Goal: Task Accomplishment & Management: Manage account settings

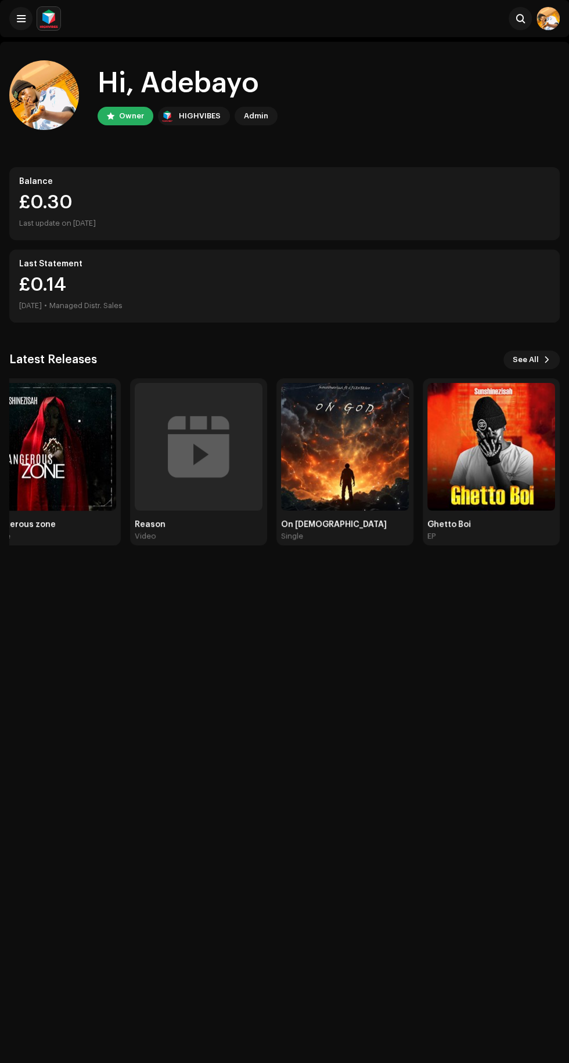
click at [505, 463] on img at bounding box center [491, 447] width 128 height 128
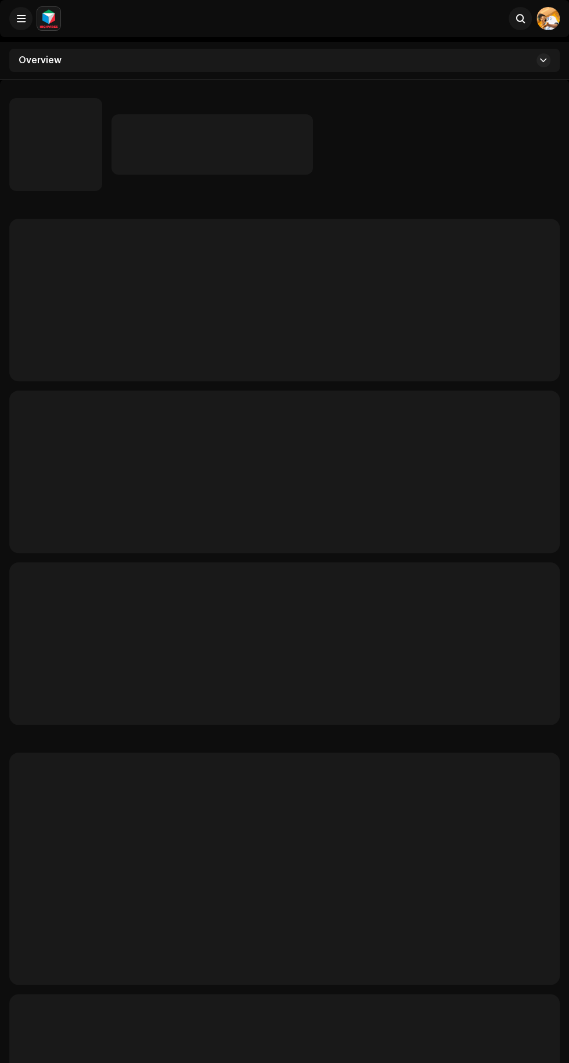
click at [496, 462] on p-skeleton at bounding box center [284, 472] width 550 height 162
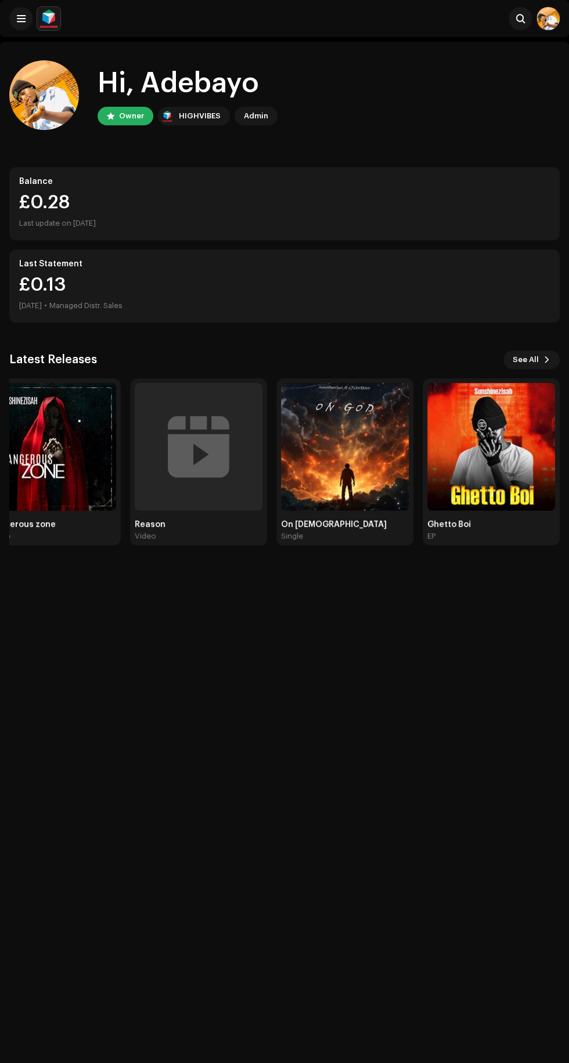
click at [512, 463] on img at bounding box center [491, 447] width 128 height 128
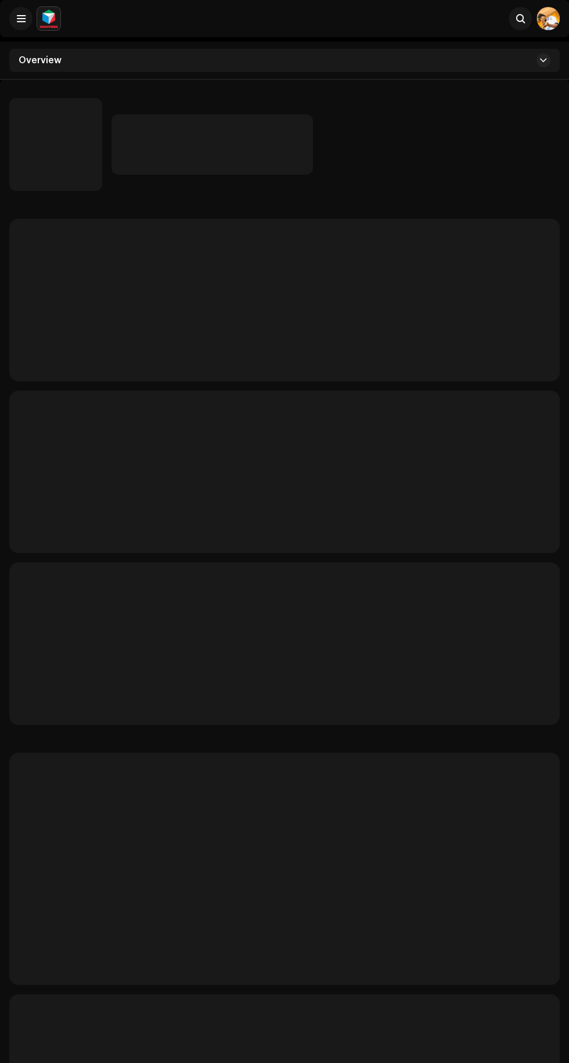
click at [507, 467] on p-skeleton at bounding box center [284, 472] width 550 height 162
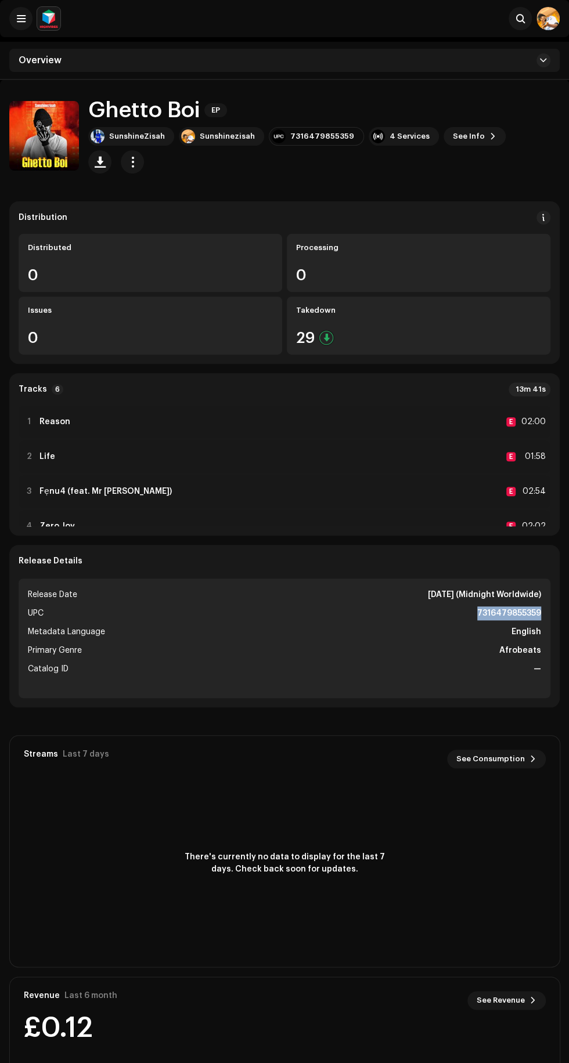
copy strong "7316479855359"
click at [472, 306] on div "Takedown" at bounding box center [418, 310] width 245 height 9
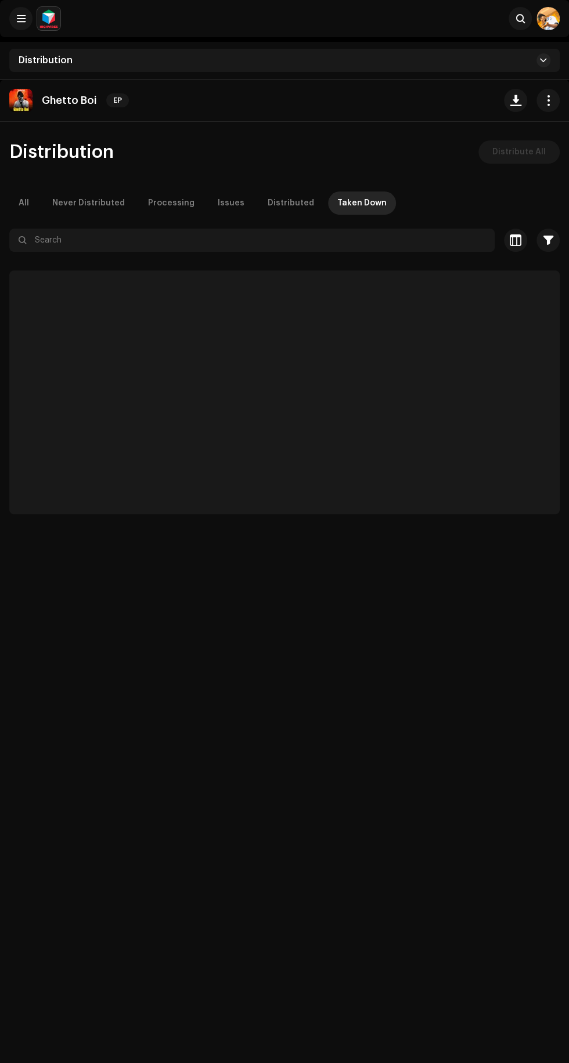
click at [419, 329] on p-skeleton at bounding box center [284, 392] width 550 height 244
click at [399, 315] on p-skeleton at bounding box center [284, 392] width 550 height 244
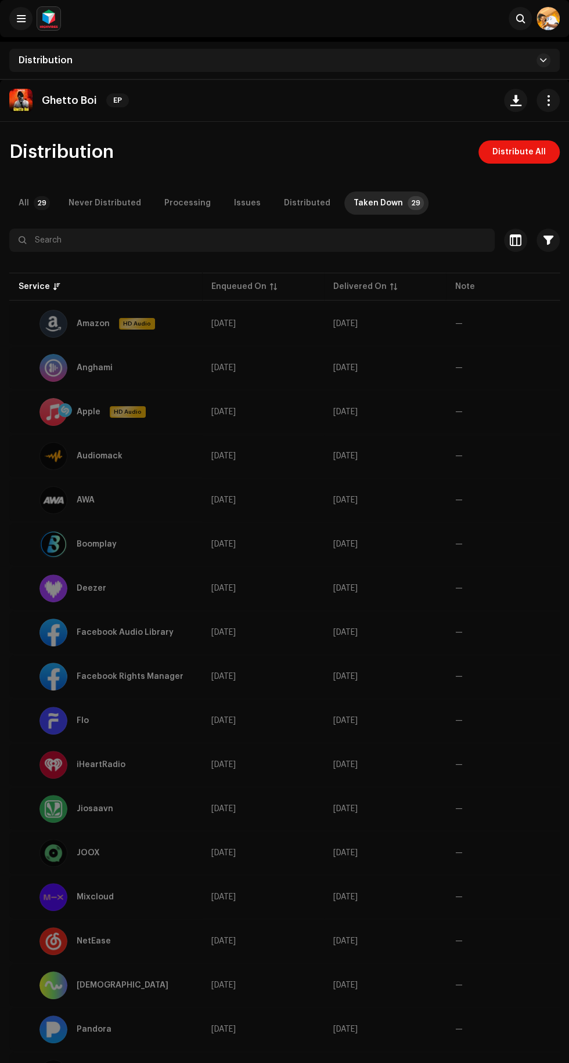
click at [517, 151] on span "Distribute All" at bounding box center [518, 151] width 53 height 23
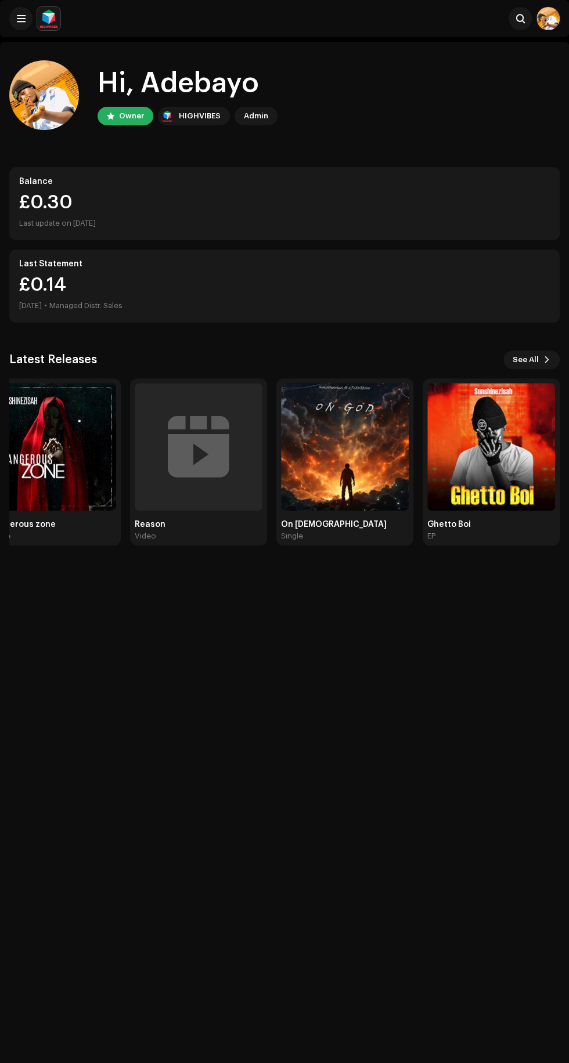
click at [493, 478] on img at bounding box center [491, 447] width 128 height 128
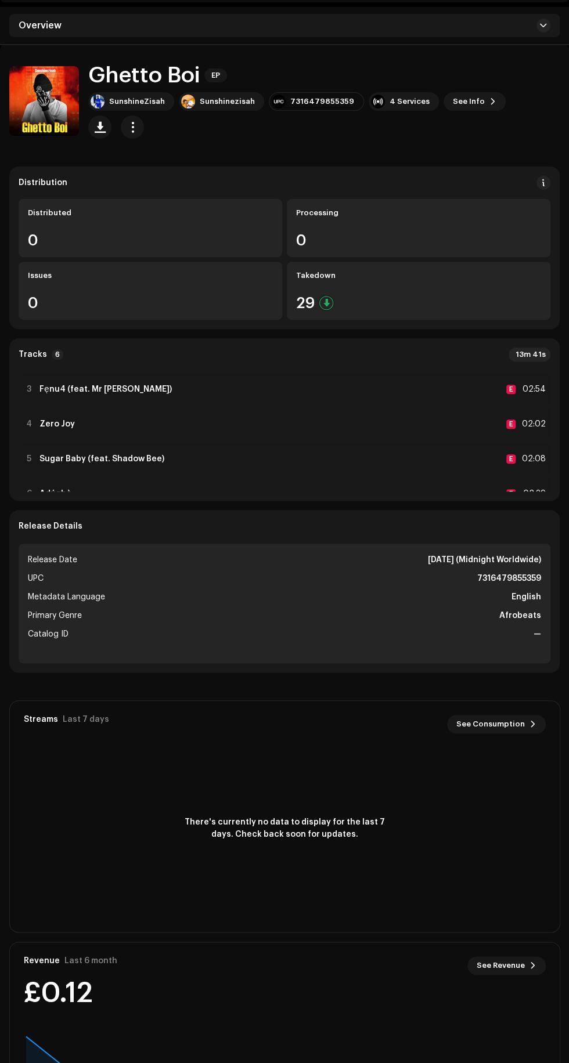
scroll to position [95, 0]
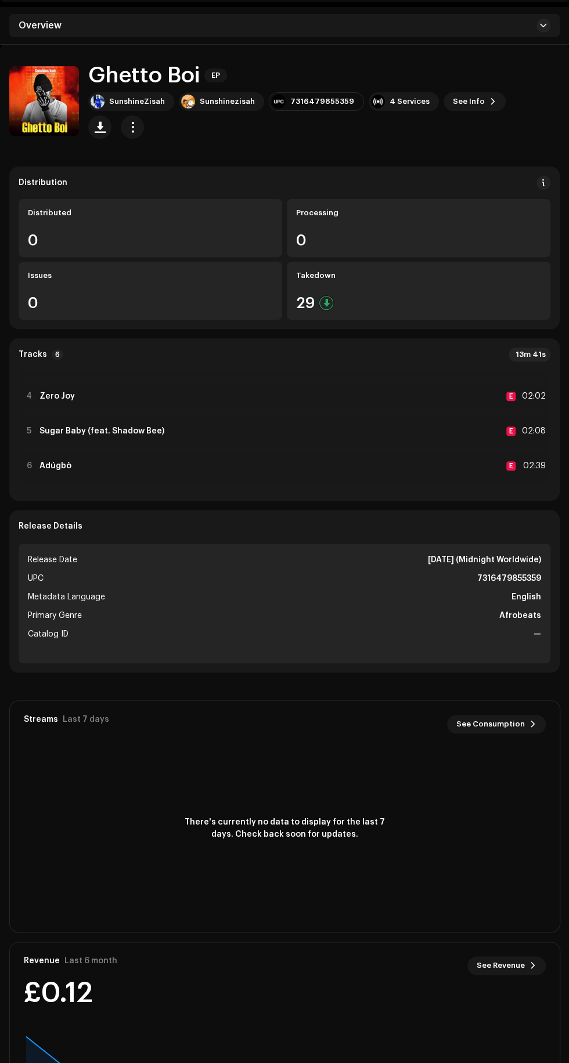
click at [484, 388] on div "4 Zero Joy E 02:02" at bounding box center [285, 396] width 532 height 32
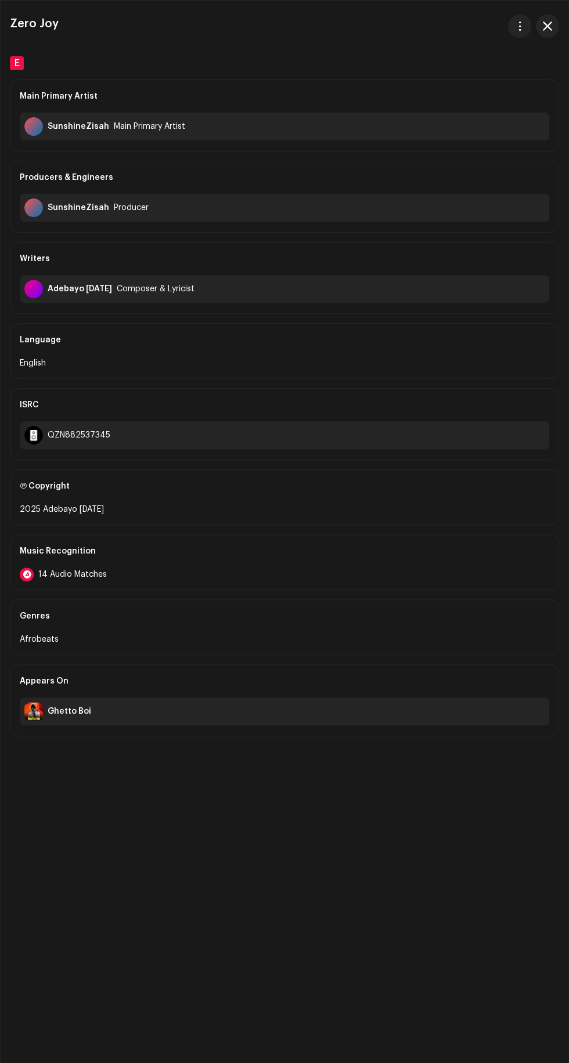
scroll to position [0, 0]
click at [518, 26] on span "button" at bounding box center [519, 25] width 9 height 9
click at [446, 53] on span "View track" at bounding box center [435, 54] width 44 height 9
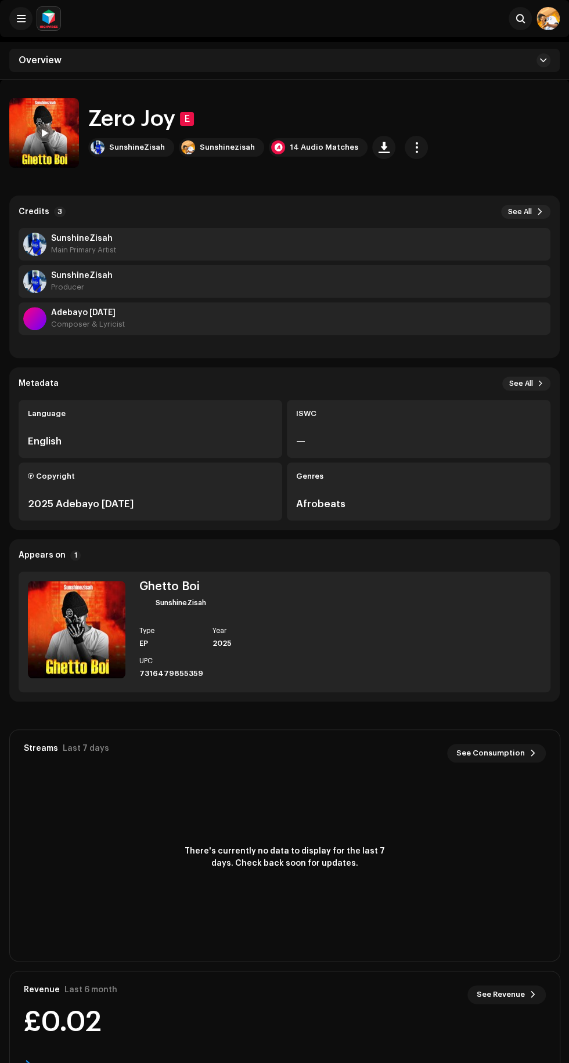
click at [411, 147] on span "button" at bounding box center [416, 147] width 11 height 9
click at [461, 197] on div "Edit" at bounding box center [456, 198] width 108 height 9
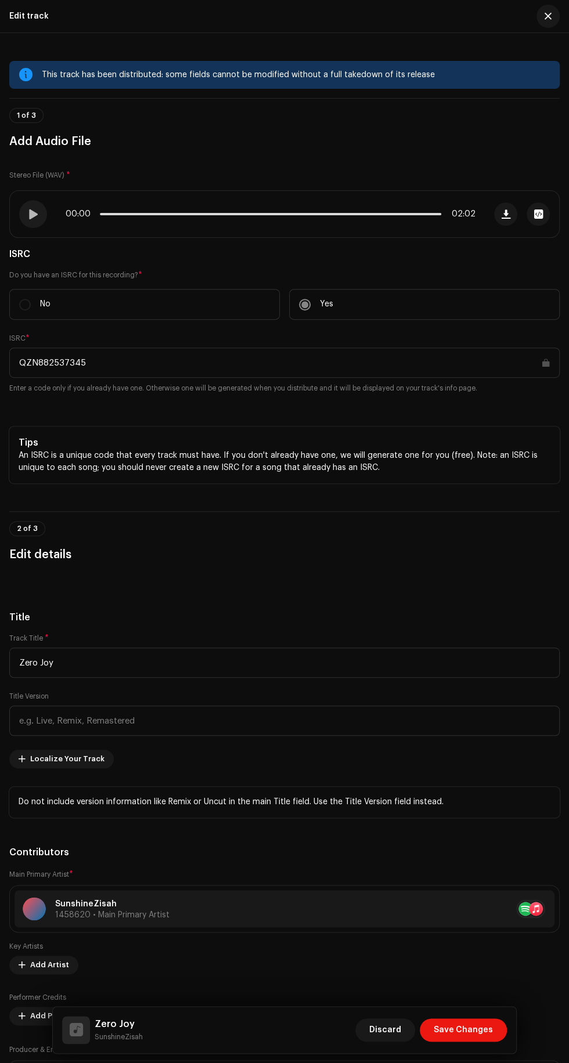
click at [474, 1022] on span "Save Changes" at bounding box center [462, 1029] width 59 height 23
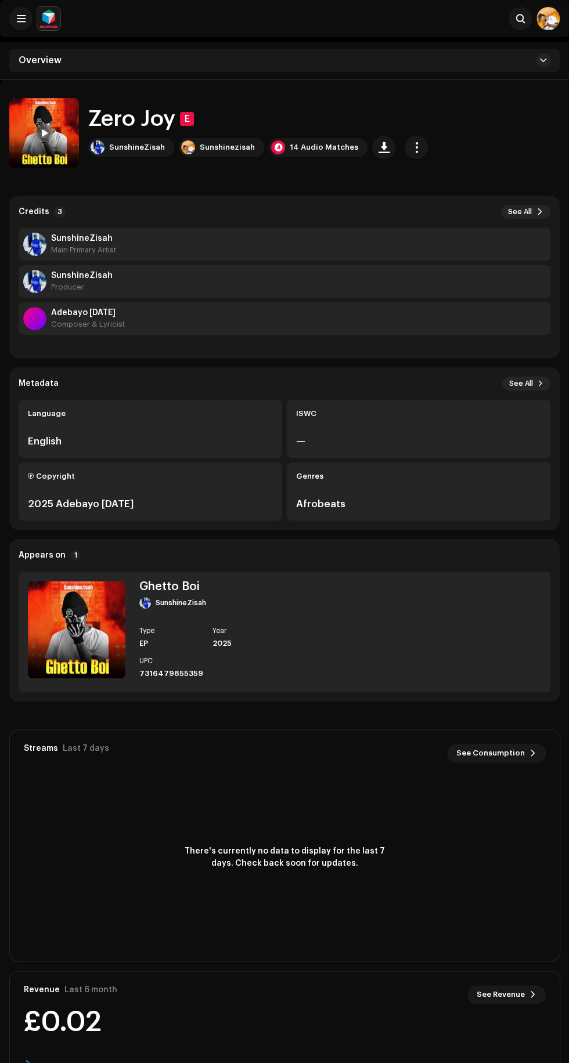
click at [21, 20] on span at bounding box center [21, 18] width 9 height 9
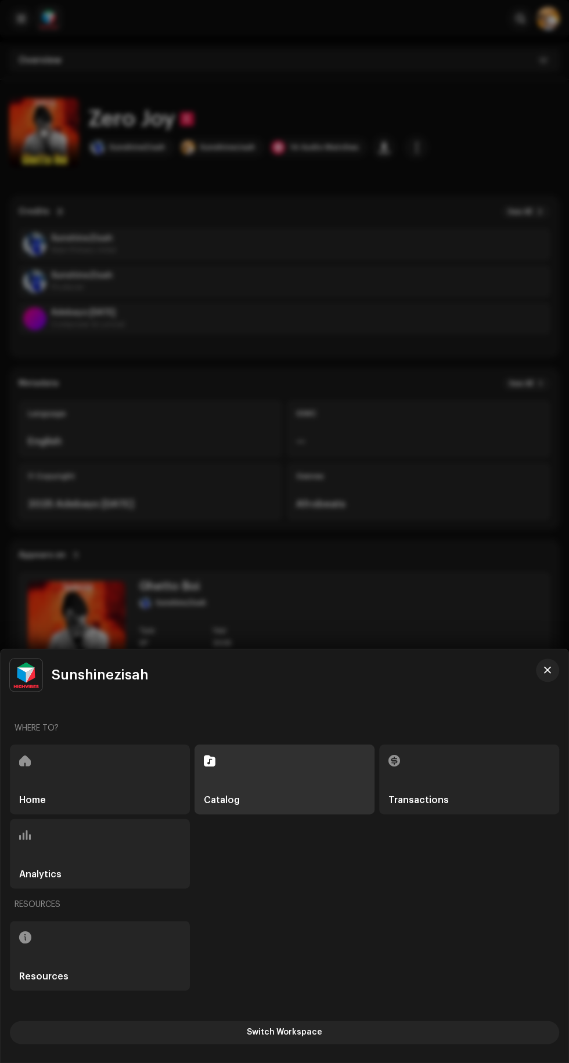
click at [80, 796] on div "Home" at bounding box center [100, 780] width 180 height 70
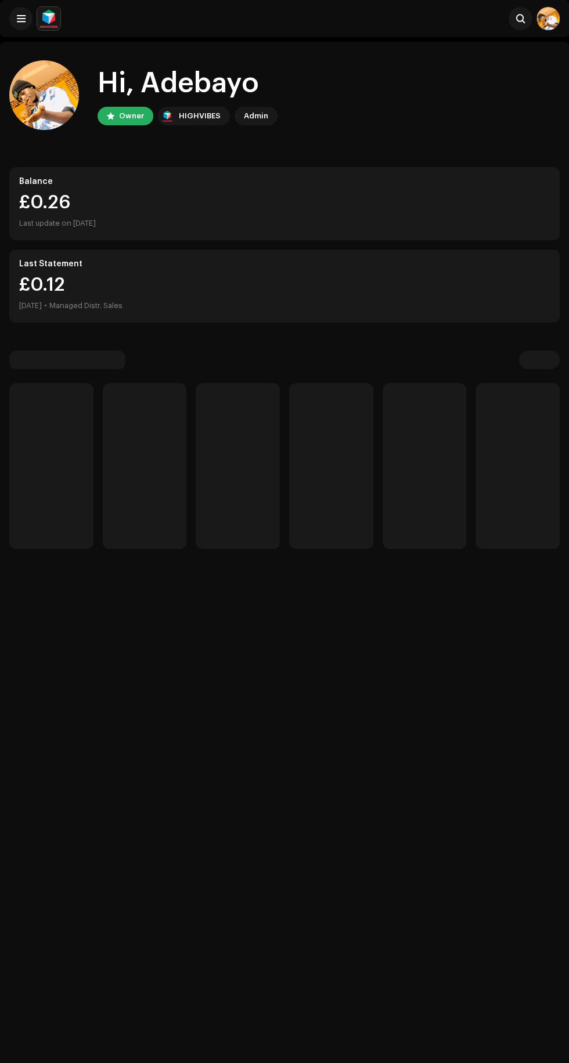
click at [266, 782] on div at bounding box center [284, 531] width 569 height 1063
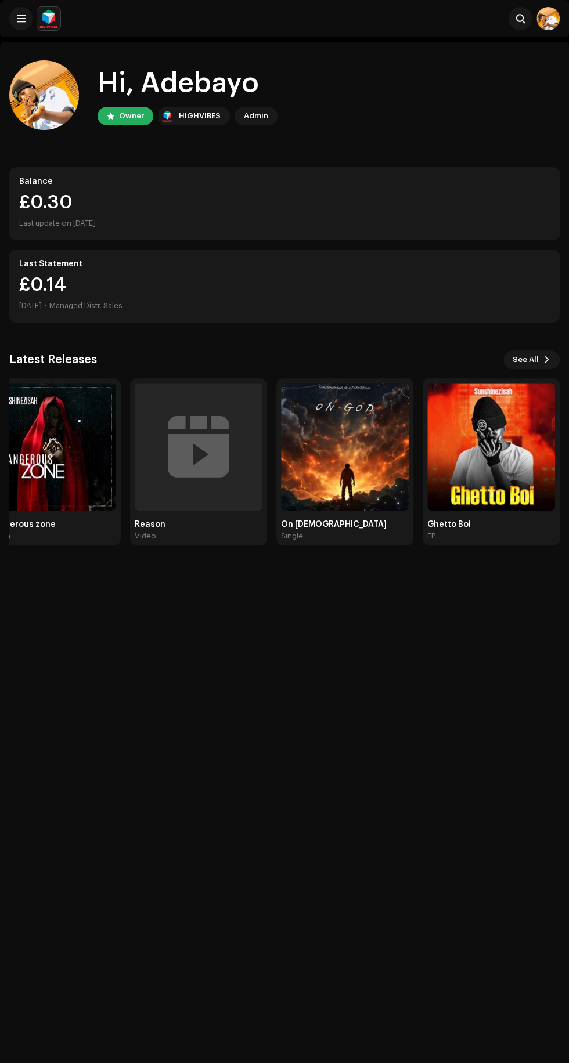
click at [524, 478] on img at bounding box center [491, 447] width 128 height 128
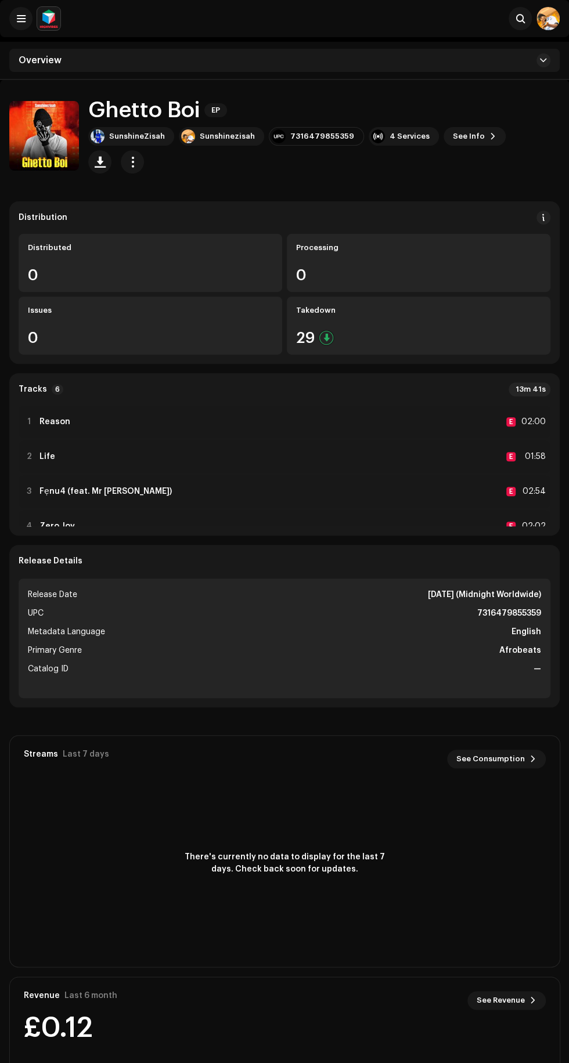
click at [138, 157] on span "button" at bounding box center [132, 161] width 11 height 9
click at [502, 195] on div "Edit" at bounding box center [483, 198] width 108 height 9
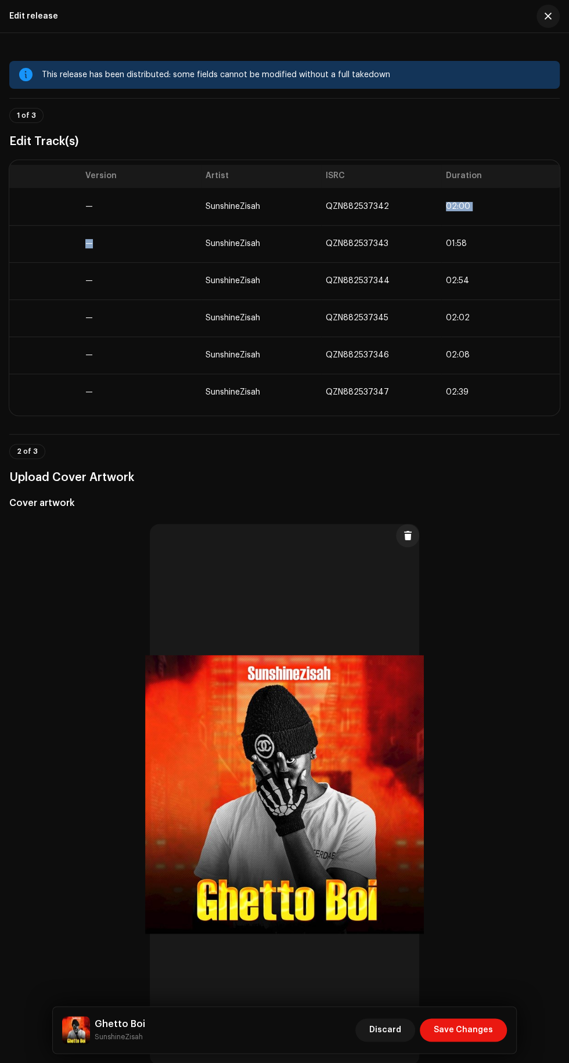
scroll to position [0, 162]
click at [528, 135] on h3 "Edit Track(s)" at bounding box center [284, 141] width 550 height 19
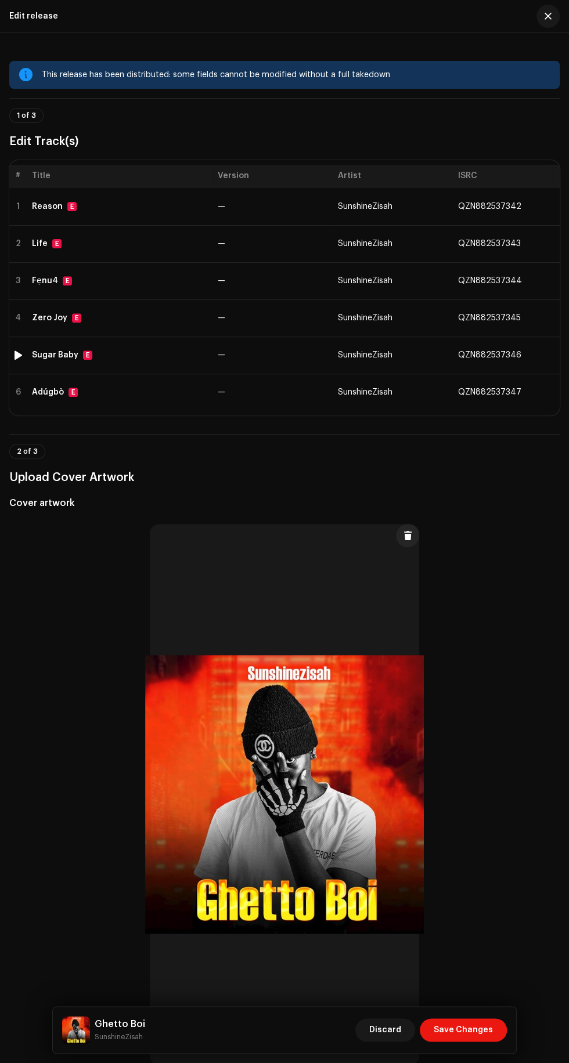
scroll to position [0, 0]
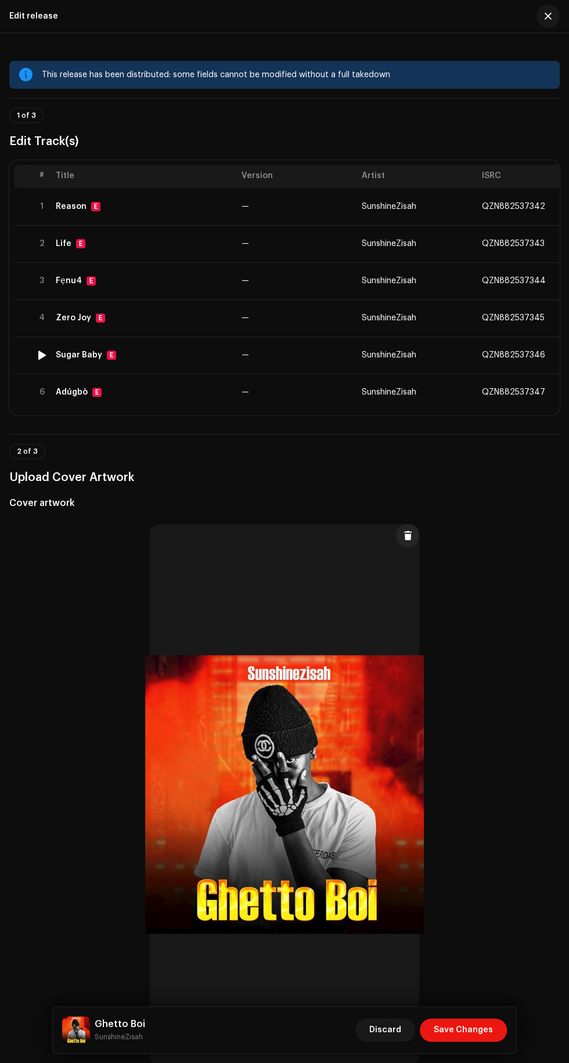
click at [346, 207] on td "—" at bounding box center [297, 206] width 120 height 37
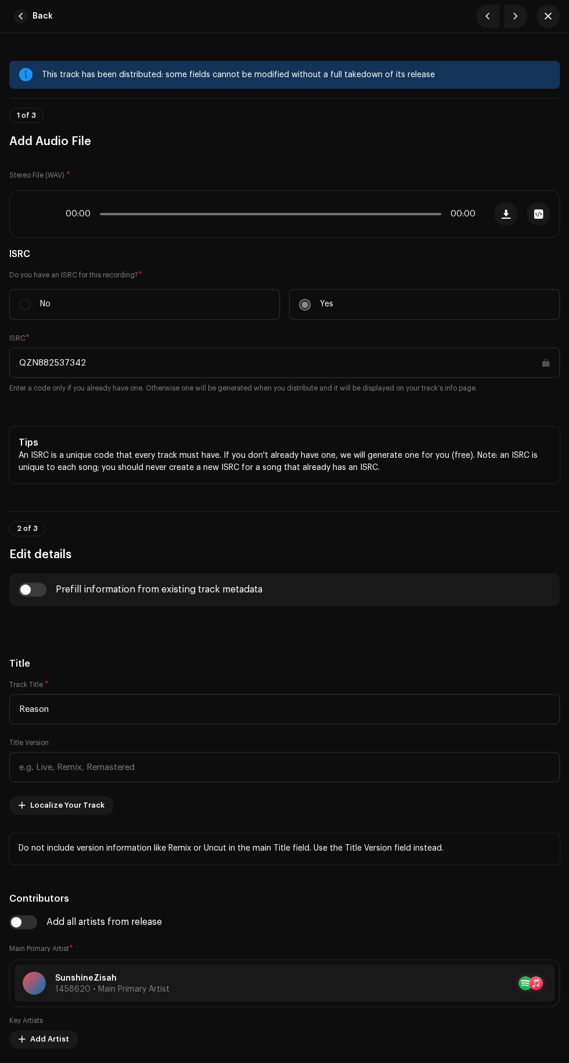
click at [425, 213] on div "00:00 00:00" at bounding box center [247, 214] width 475 height 46
click at [40, 17] on span "Back" at bounding box center [42, 16] width 20 height 23
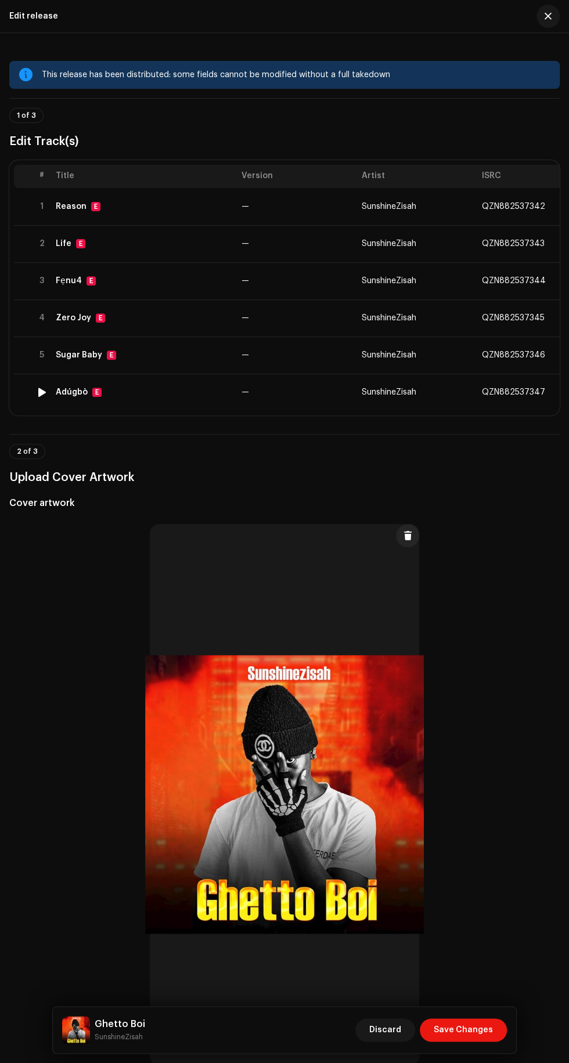
click at [461, 374] on td "SunshineZisah" at bounding box center [417, 355] width 120 height 37
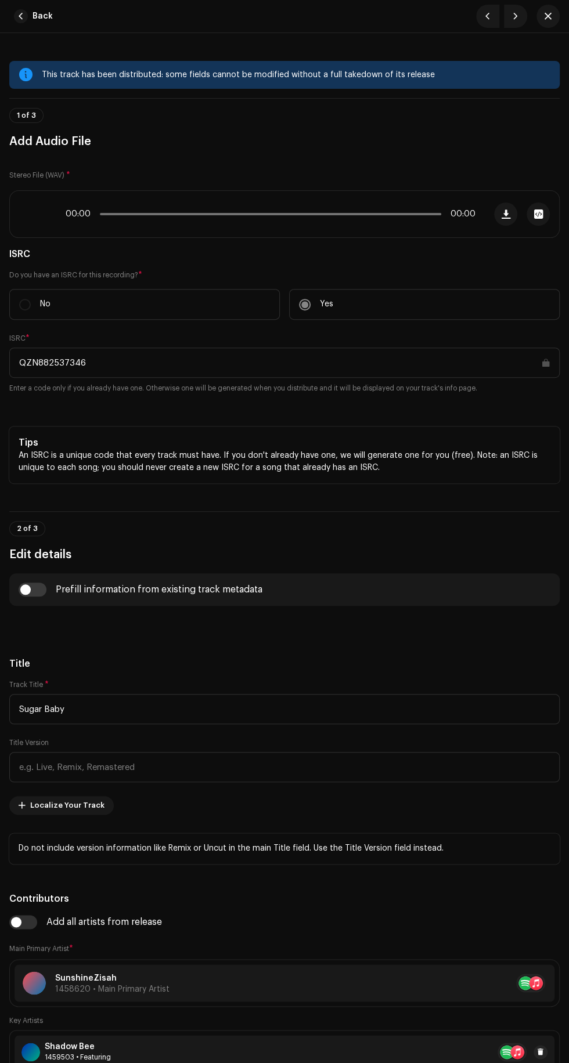
click at [20, 16] on span "button" at bounding box center [21, 16] width 14 height 14
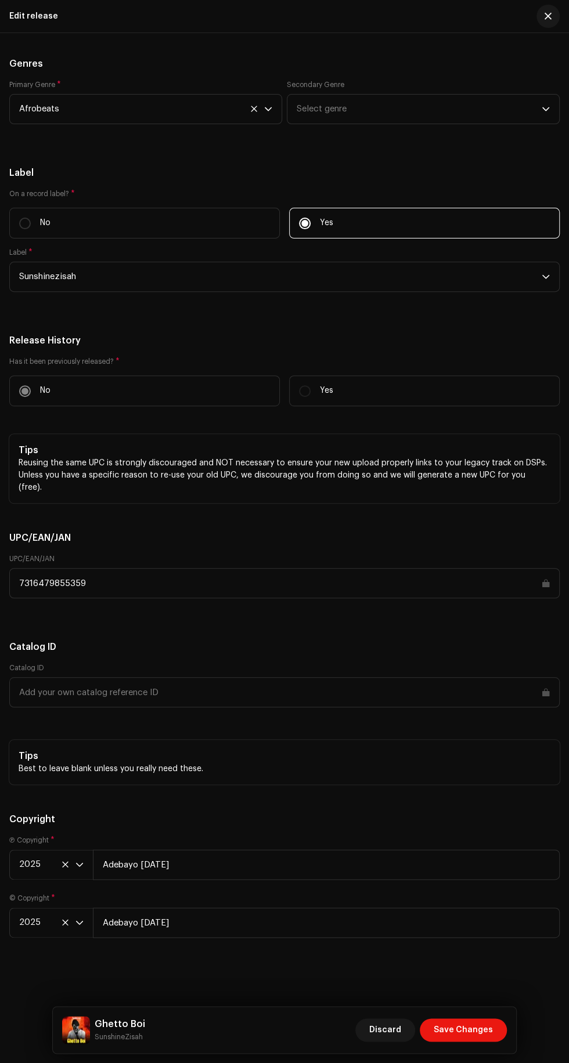
scroll to position [2555, 0]
click at [388, 1047] on div "Ghetto Boi SunshineZisah Discard Save Changes" at bounding box center [284, 1030] width 463 height 46
click at [481, 1045] on div "Ghetto Boi SunshineZisah Discard Save Changes" at bounding box center [284, 1030] width 463 height 46
click at [475, 1030] on span "Save Changes" at bounding box center [462, 1029] width 59 height 23
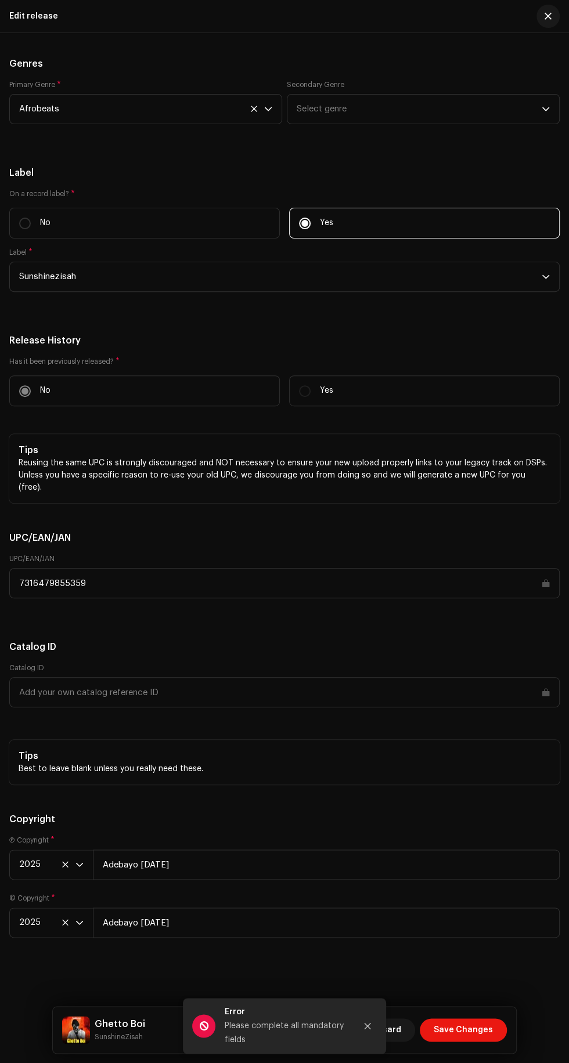
scroll to position [2579, 0]
click at [458, 1030] on span "Save Changes" at bounding box center [462, 1029] width 59 height 23
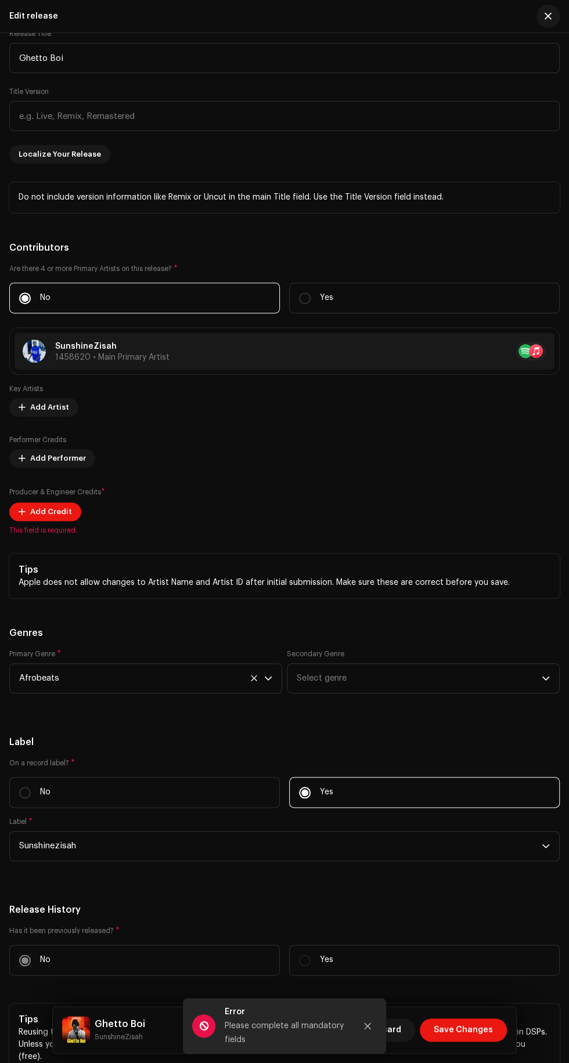
scroll to position [1551, 0]
click at [43, 536] on span "This field is required." at bounding box center [284, 531] width 550 height 9
click at [67, 525] on span "Add Credit" at bounding box center [51, 512] width 42 height 23
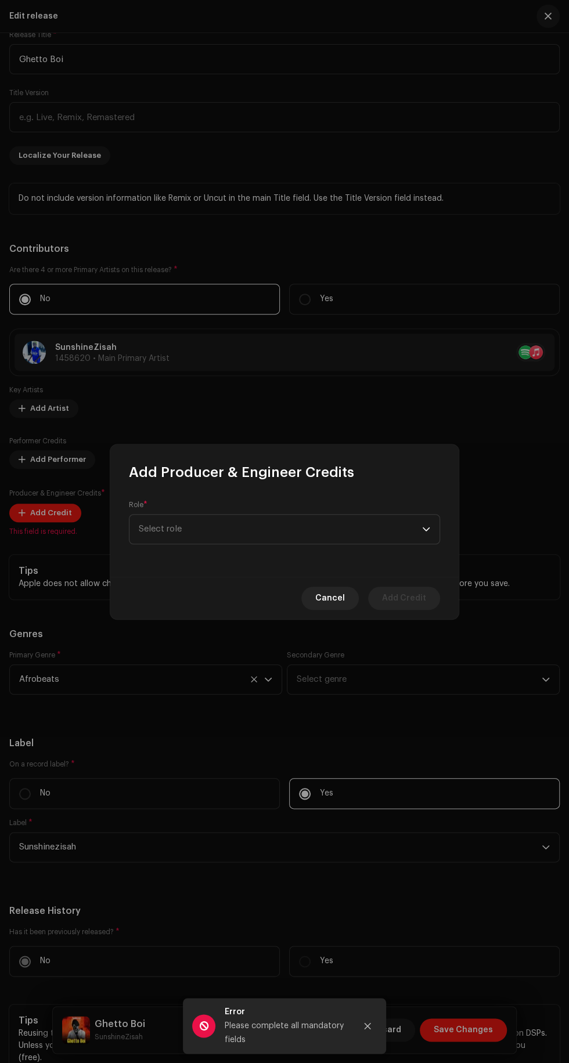
click at [286, 532] on span "Select role" at bounding box center [280, 529] width 283 height 29
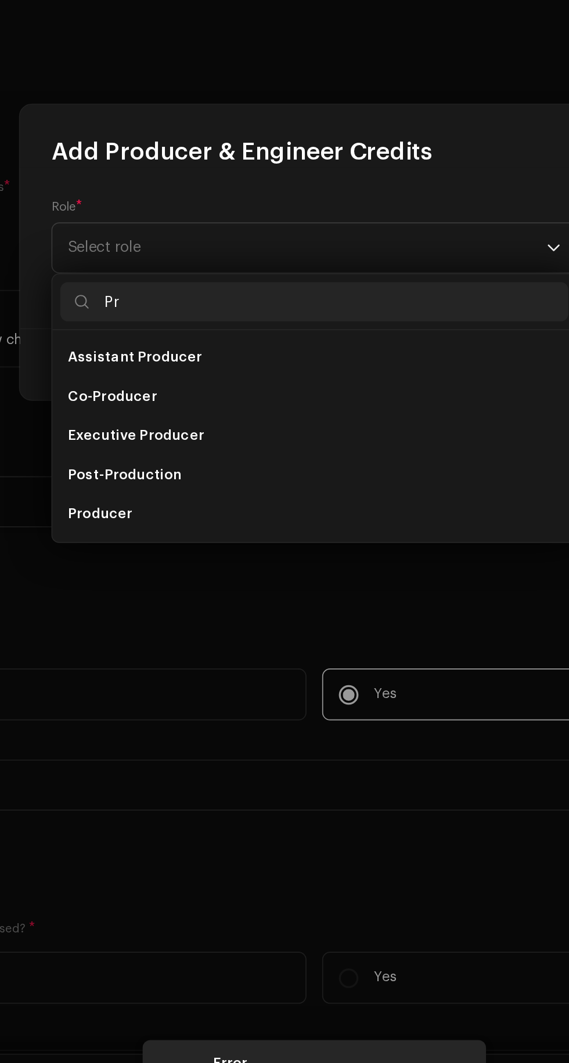
type input "Pr"
click at [247, 688] on li "Producer" at bounding box center [284, 686] width 301 height 23
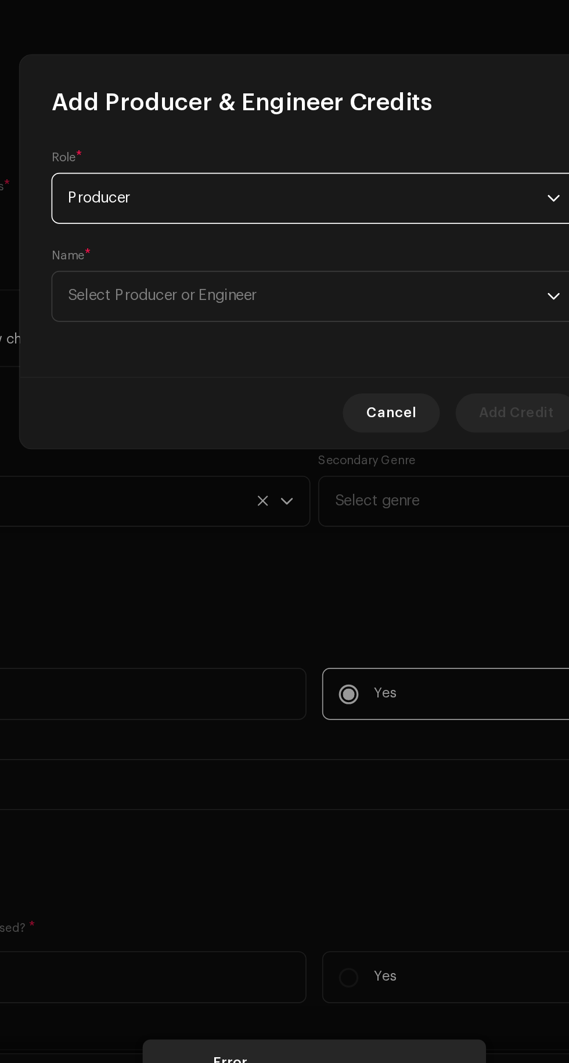
click at [324, 553] on span "Select Producer or Engineer" at bounding box center [280, 558] width 283 height 29
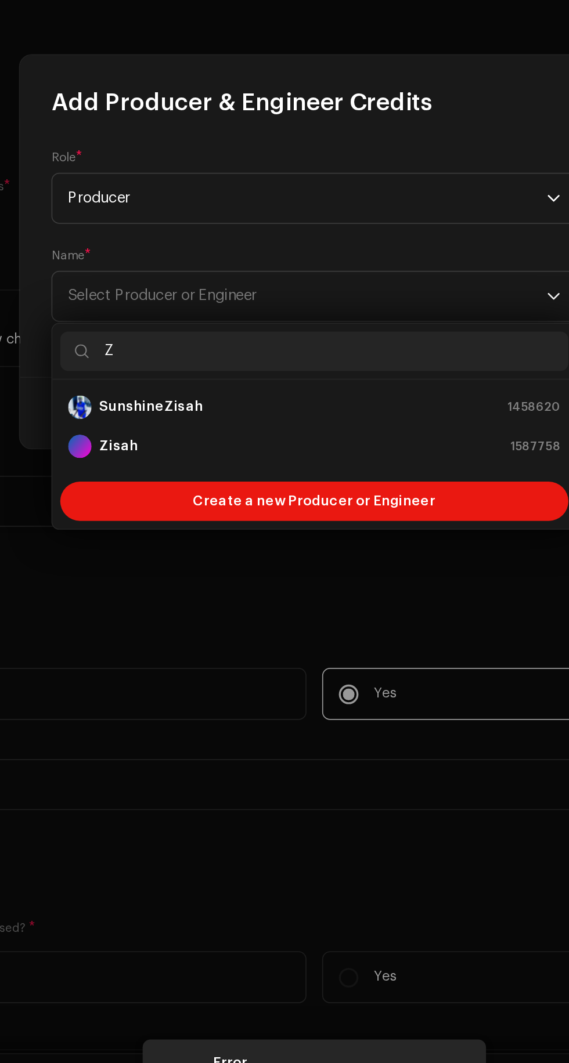
type input "Z"
click at [264, 647] on div "Zisah 1587758" at bounding box center [284, 647] width 291 height 14
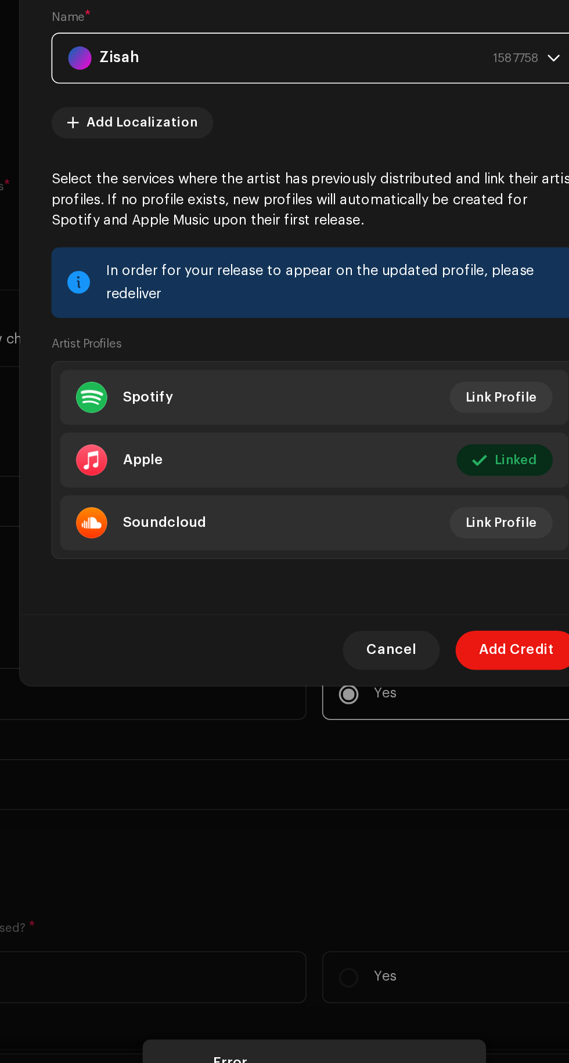
click at [398, 777] on span "Add Credit" at bounding box center [404, 767] width 44 height 23
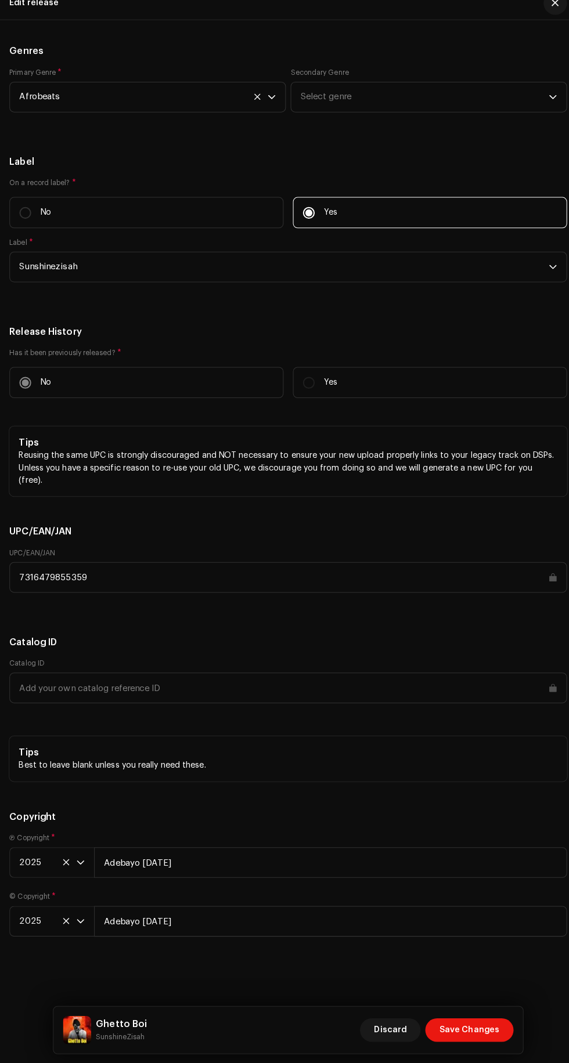
scroll to position [2603, 0]
click at [479, 1030] on span "Save Changes" at bounding box center [462, 1029] width 59 height 23
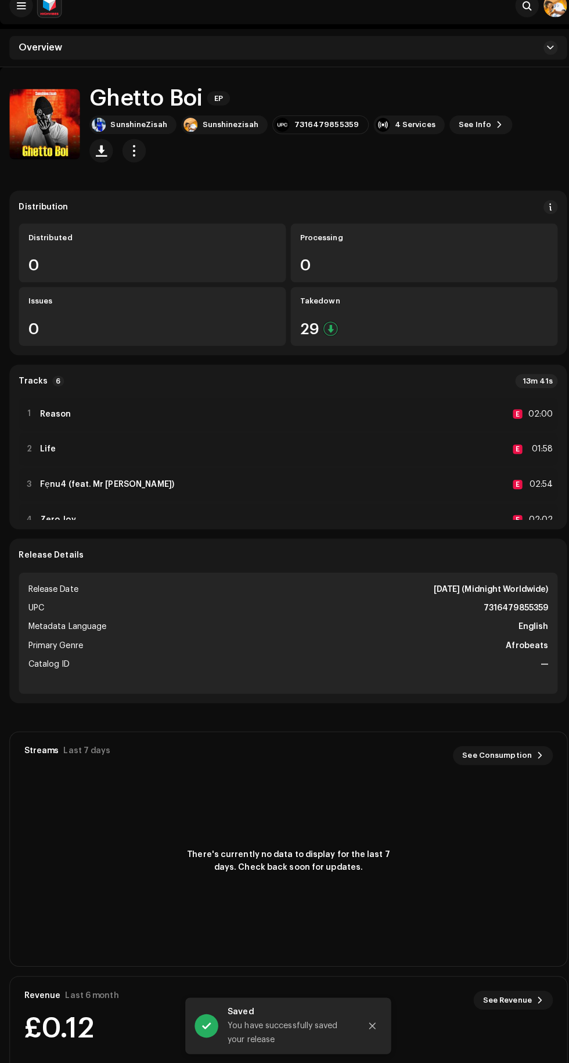
click at [468, 330] on div "29" at bounding box center [418, 337] width 245 height 15
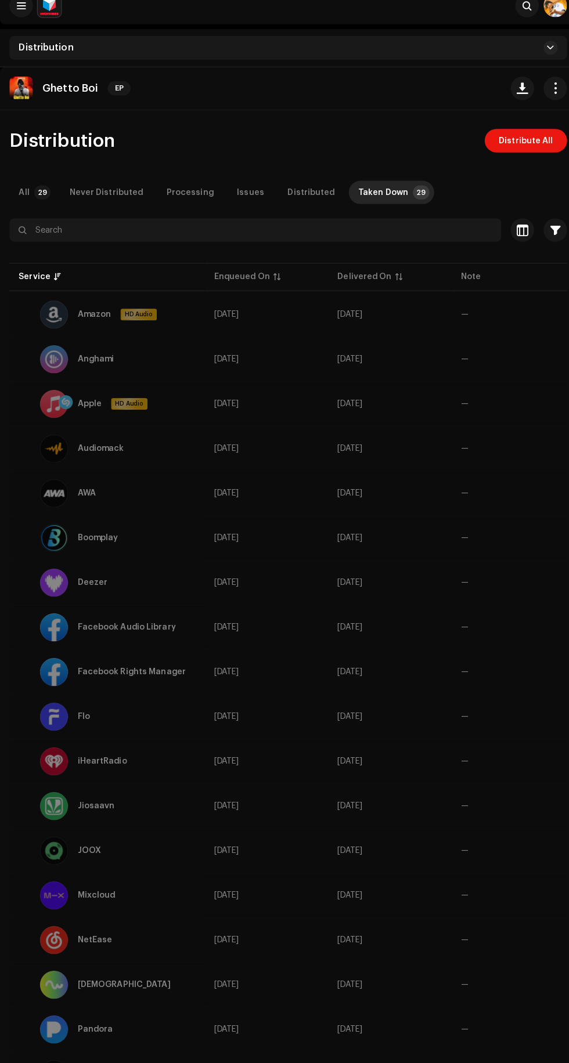
click at [504, 157] on span "Distribute All" at bounding box center [518, 151] width 53 height 23
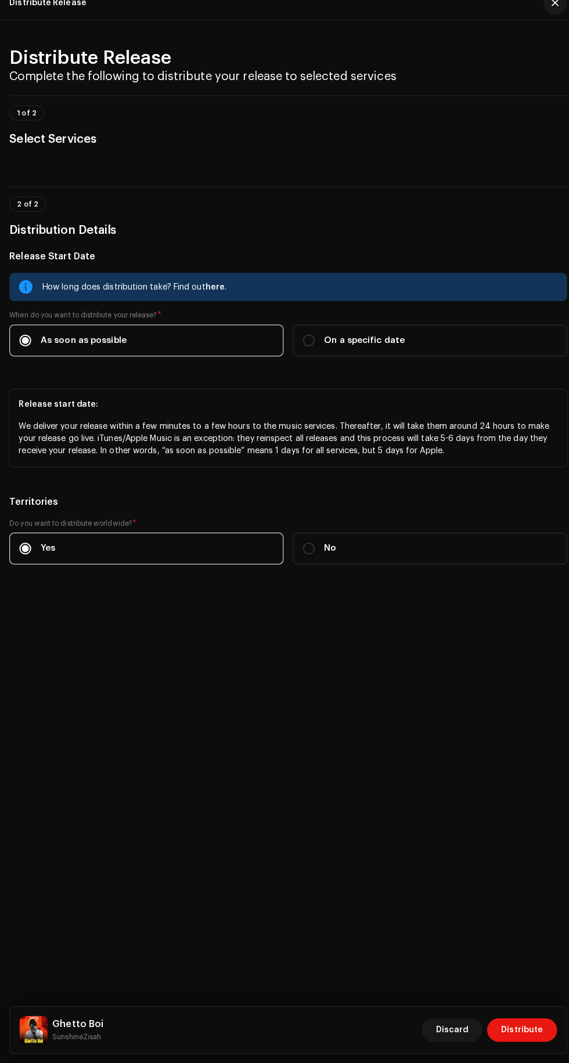
click at [522, 1030] on span "Distribute" at bounding box center [514, 1029] width 41 height 23
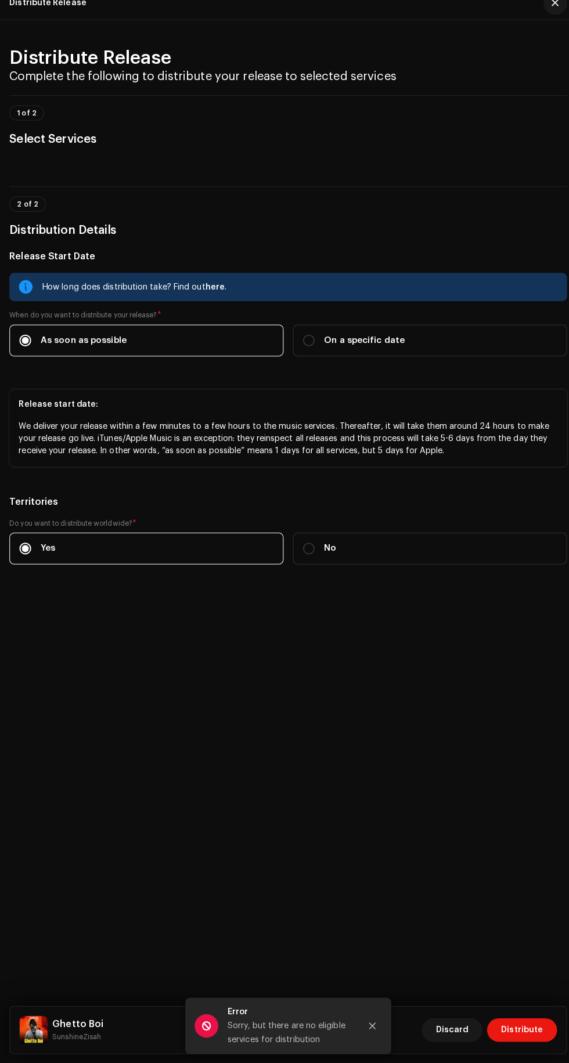
click at [367, 1015] on button "Close" at bounding box center [367, 1025] width 23 height 23
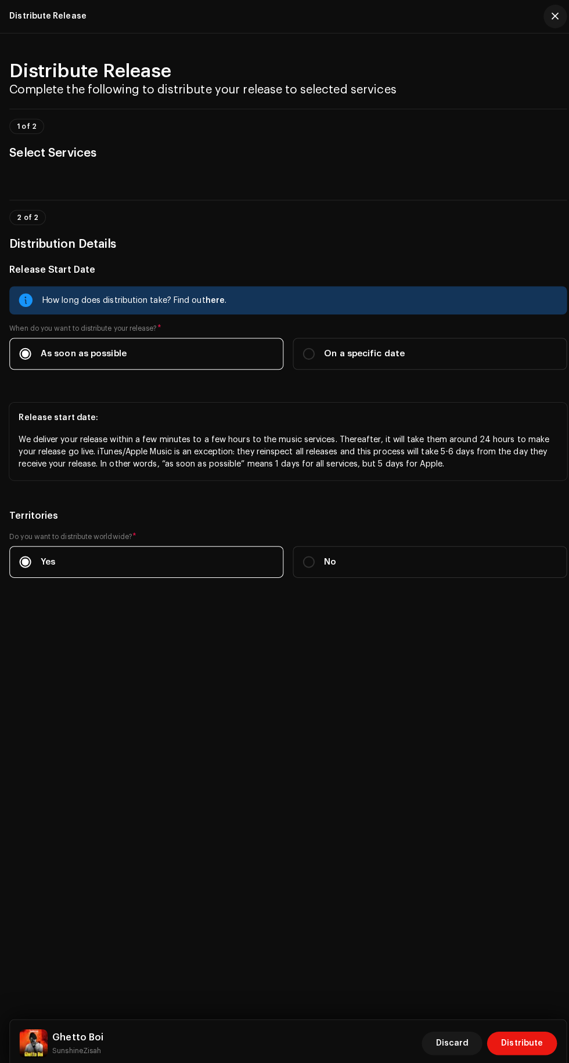
click at [547, 16] on span "button" at bounding box center [547, 16] width 7 height 9
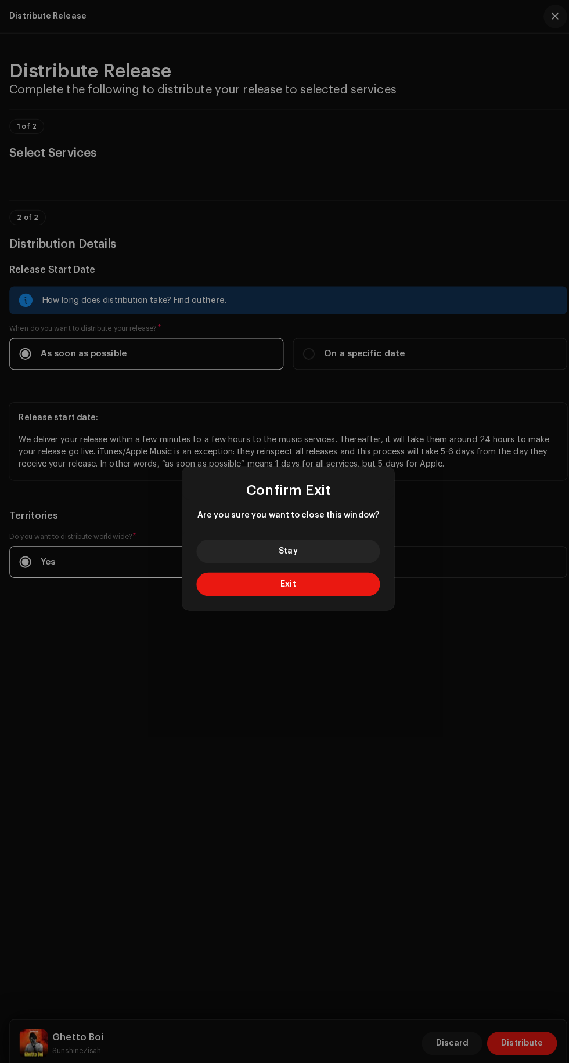
click at [331, 542] on button "Stay" at bounding box center [284, 544] width 181 height 23
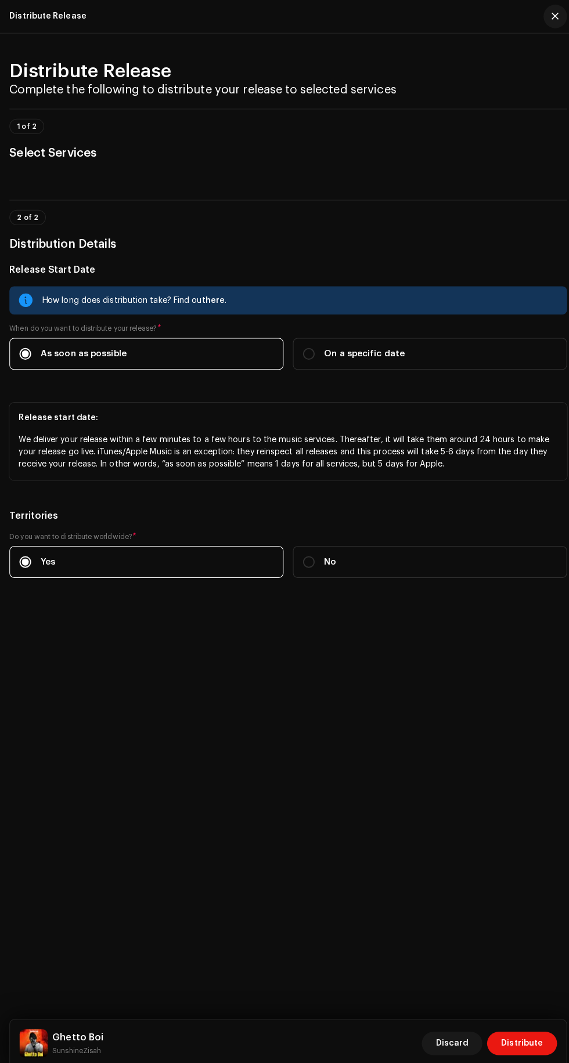
click at [547, 16] on span "button" at bounding box center [547, 16] width 7 height 9
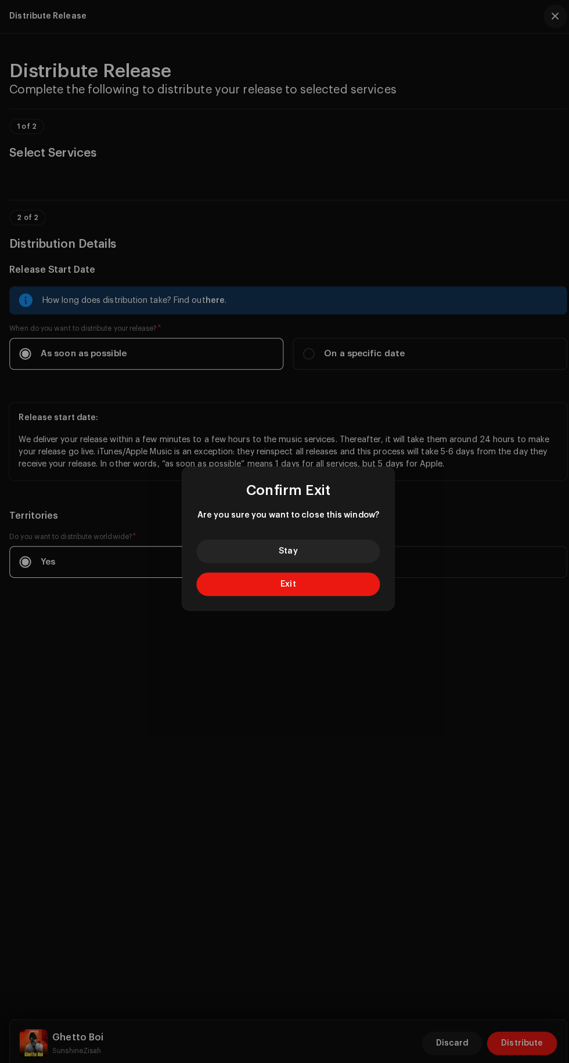
click at [330, 587] on button "Exit" at bounding box center [284, 576] width 181 height 23
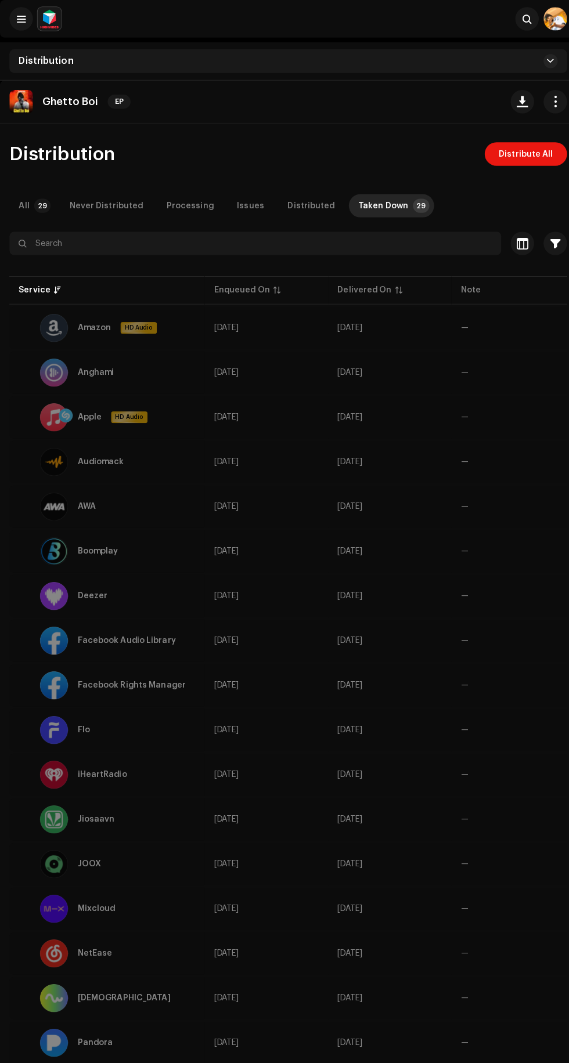
click at [382, 195] on div "Taken Down" at bounding box center [377, 203] width 49 height 23
